Goal: Find specific fact: Find specific fact

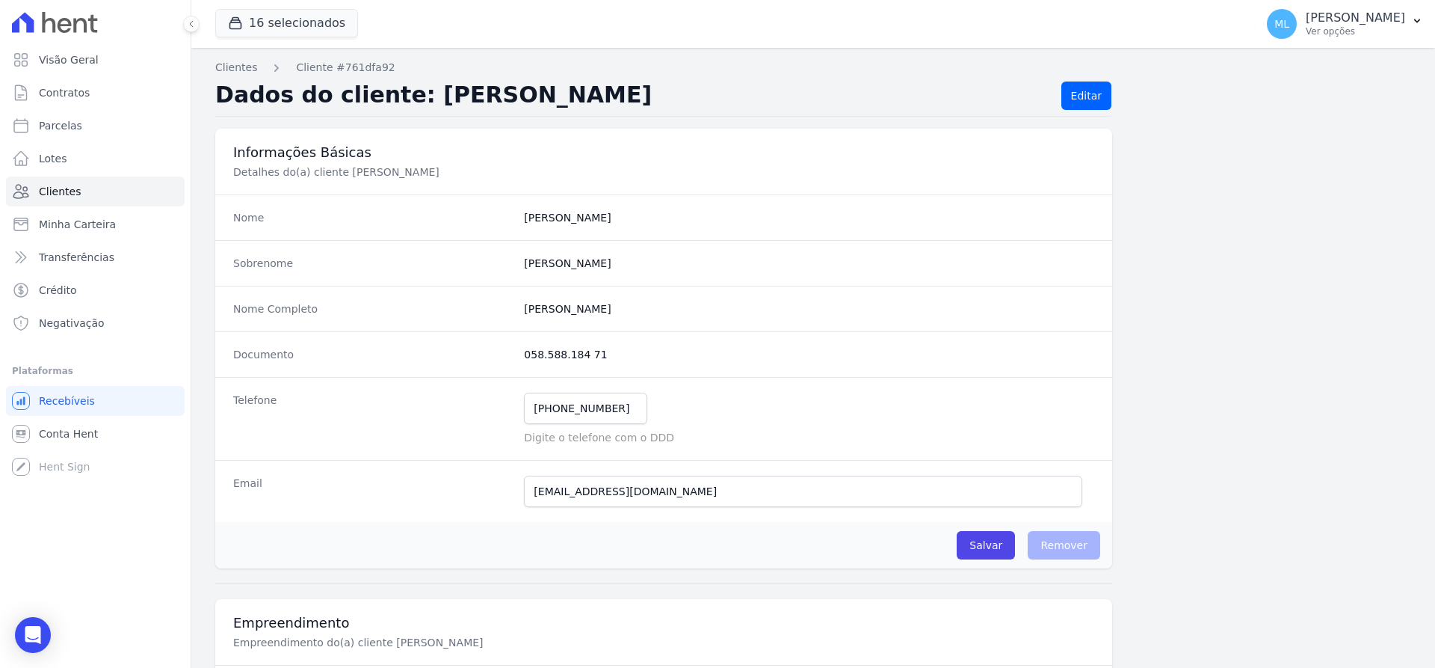
drag, startPoint x: 526, startPoint y: 307, endPoint x: 678, endPoint y: 314, distance: 152.6
click at [675, 312] on completo "[PERSON_NAME]" at bounding box center [809, 308] width 570 height 15
drag, startPoint x: 523, startPoint y: 310, endPoint x: 700, endPoint y: 315, distance: 177.2
click at [700, 315] on completo "[PERSON_NAME]" at bounding box center [809, 308] width 570 height 15
copy completo "[PERSON_NAME]"
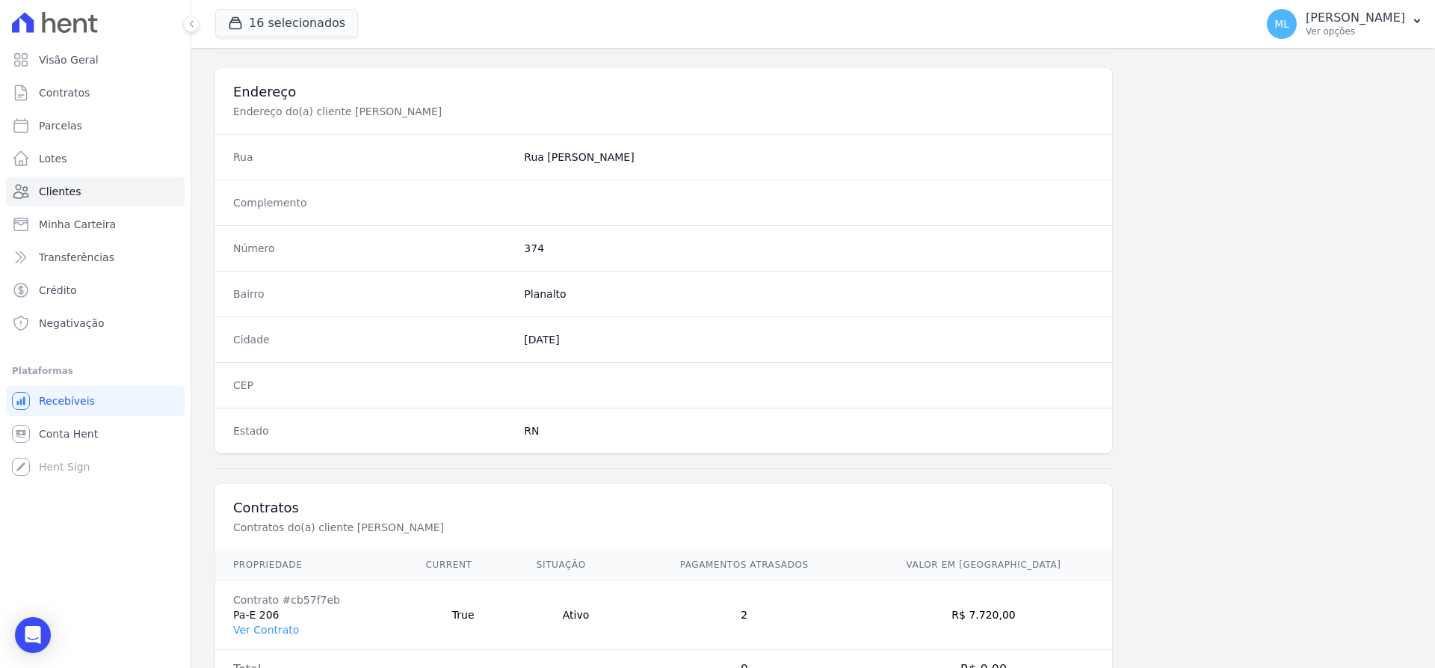
scroll to position [731, 0]
